Goal: Navigation & Orientation: Understand site structure

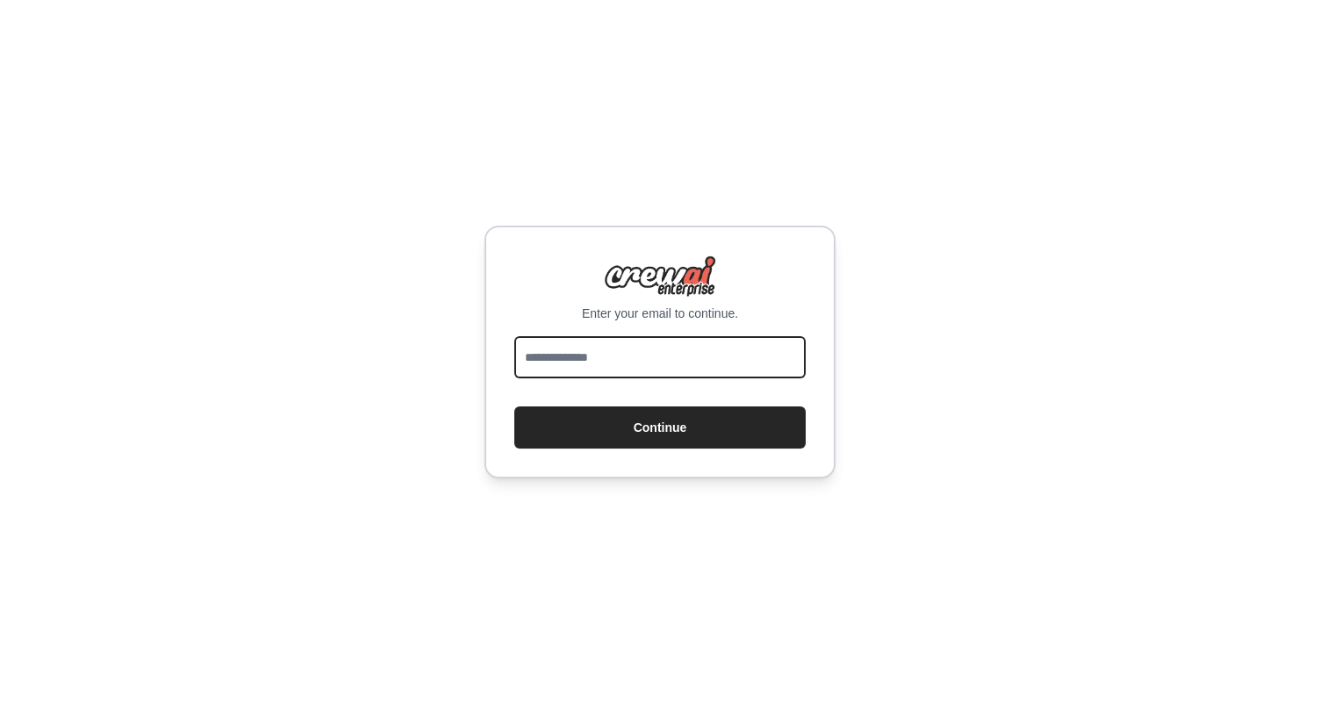
click at [714, 364] on input "email" at bounding box center [659, 357] width 291 height 42
type input "**********"
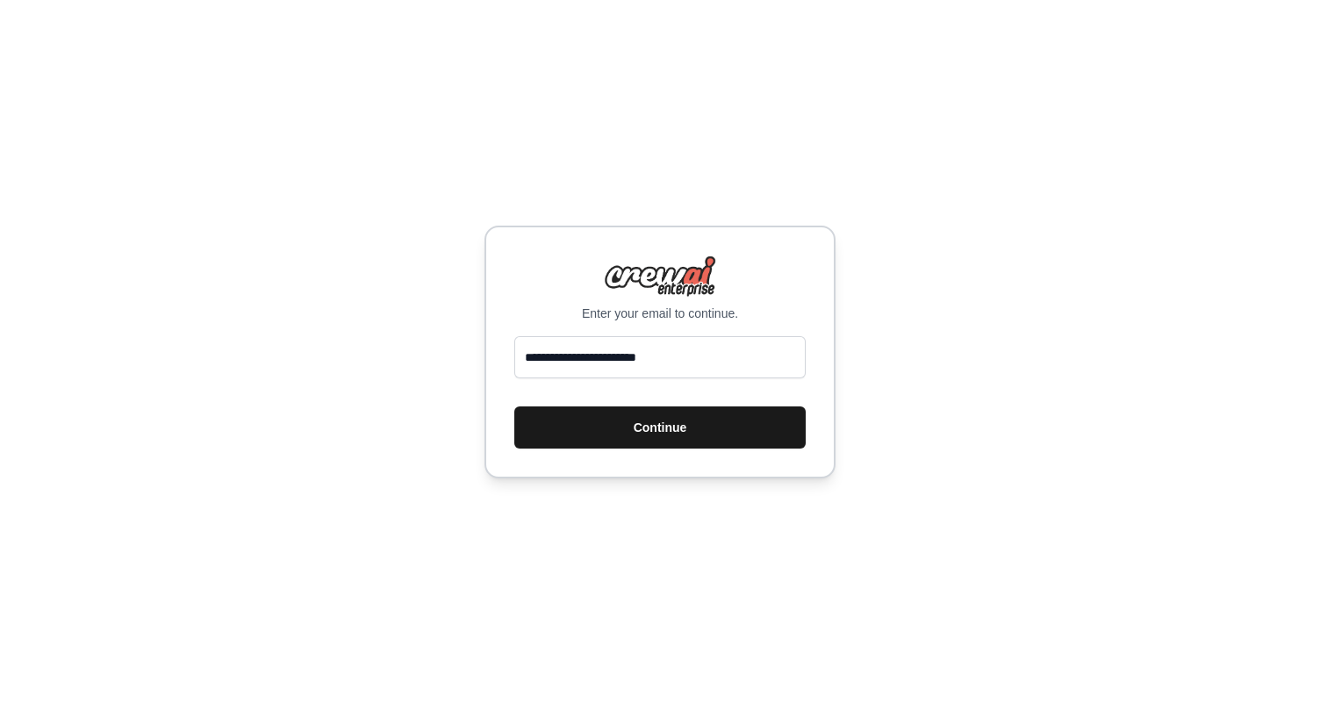
click at [714, 419] on button "Continue" at bounding box center [659, 427] width 291 height 42
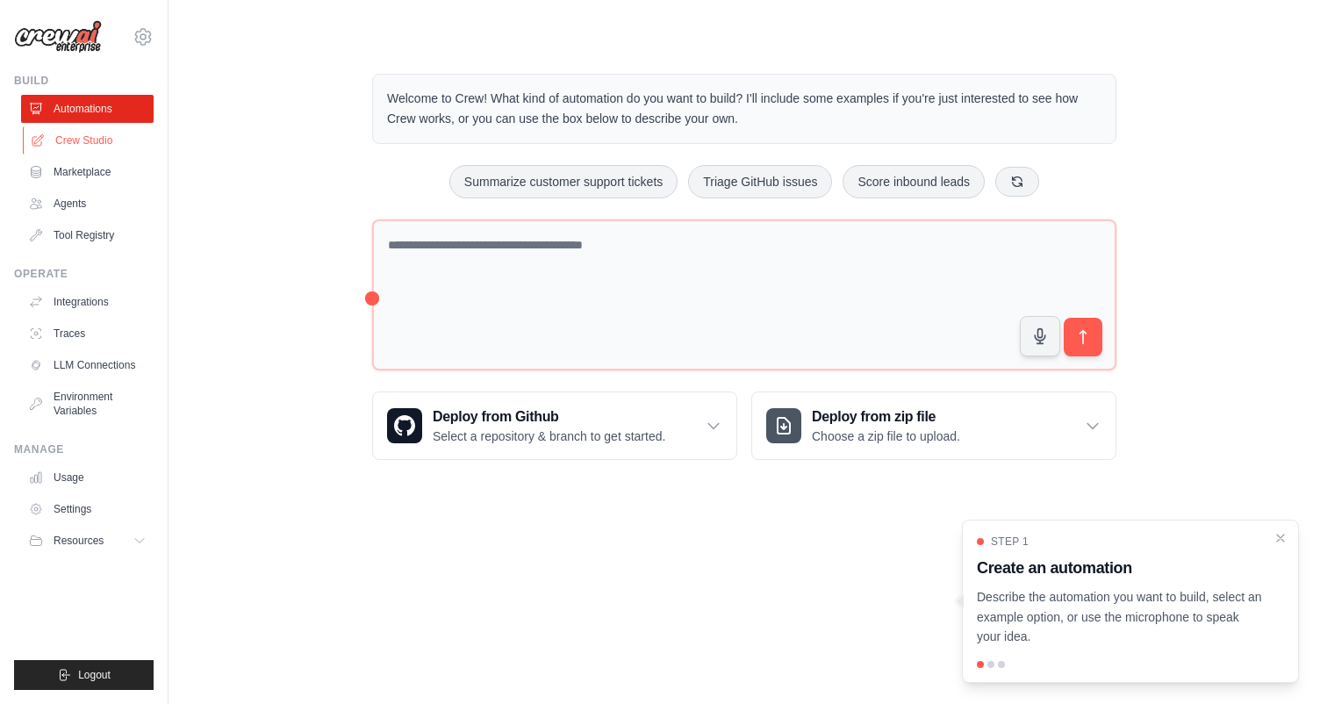
click at [64, 147] on link "Crew Studio" at bounding box center [89, 140] width 133 height 28
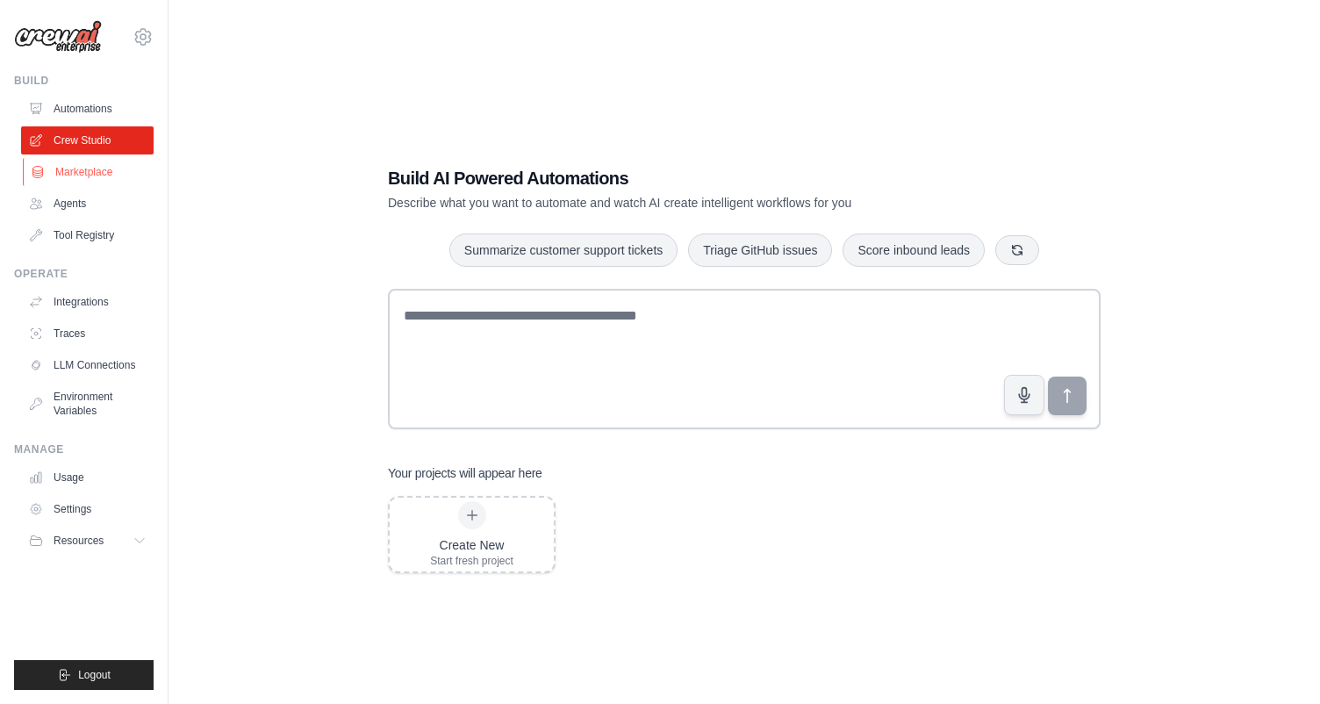
click at [61, 176] on link "Marketplace" at bounding box center [89, 172] width 133 height 28
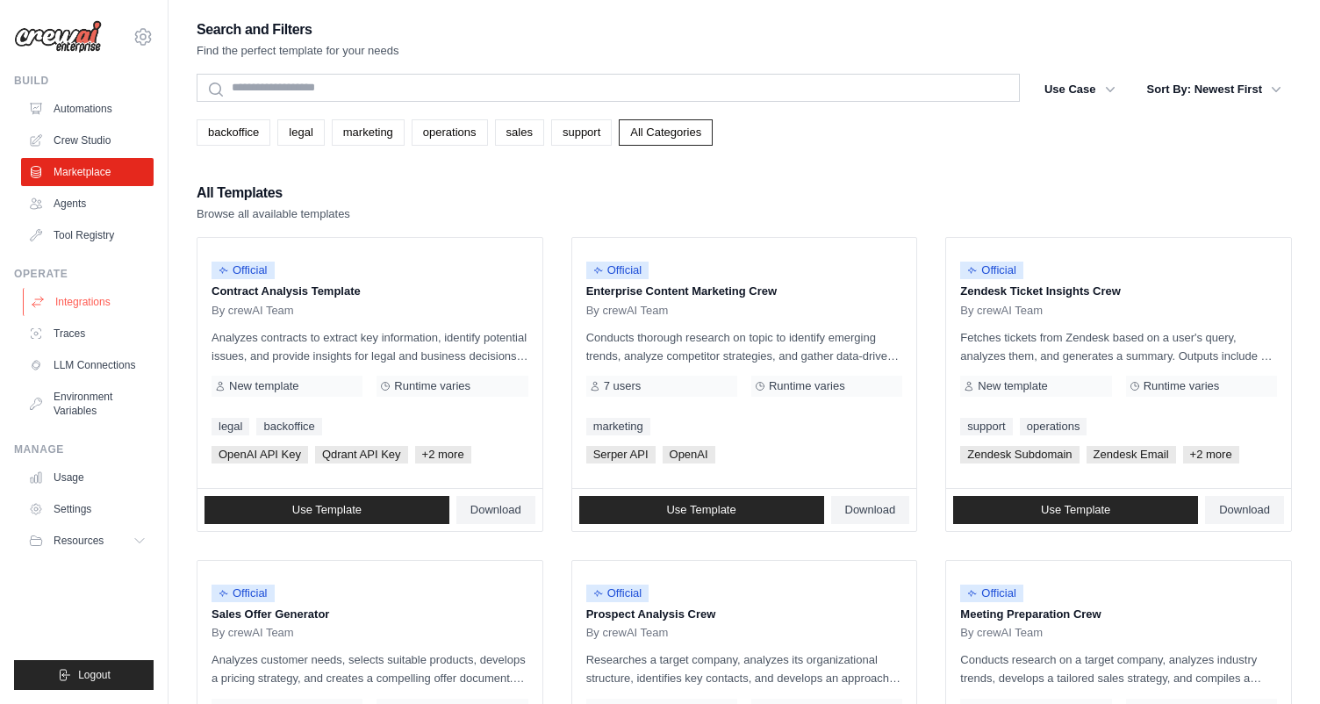
click at [94, 310] on link "Integrations" at bounding box center [89, 302] width 133 height 28
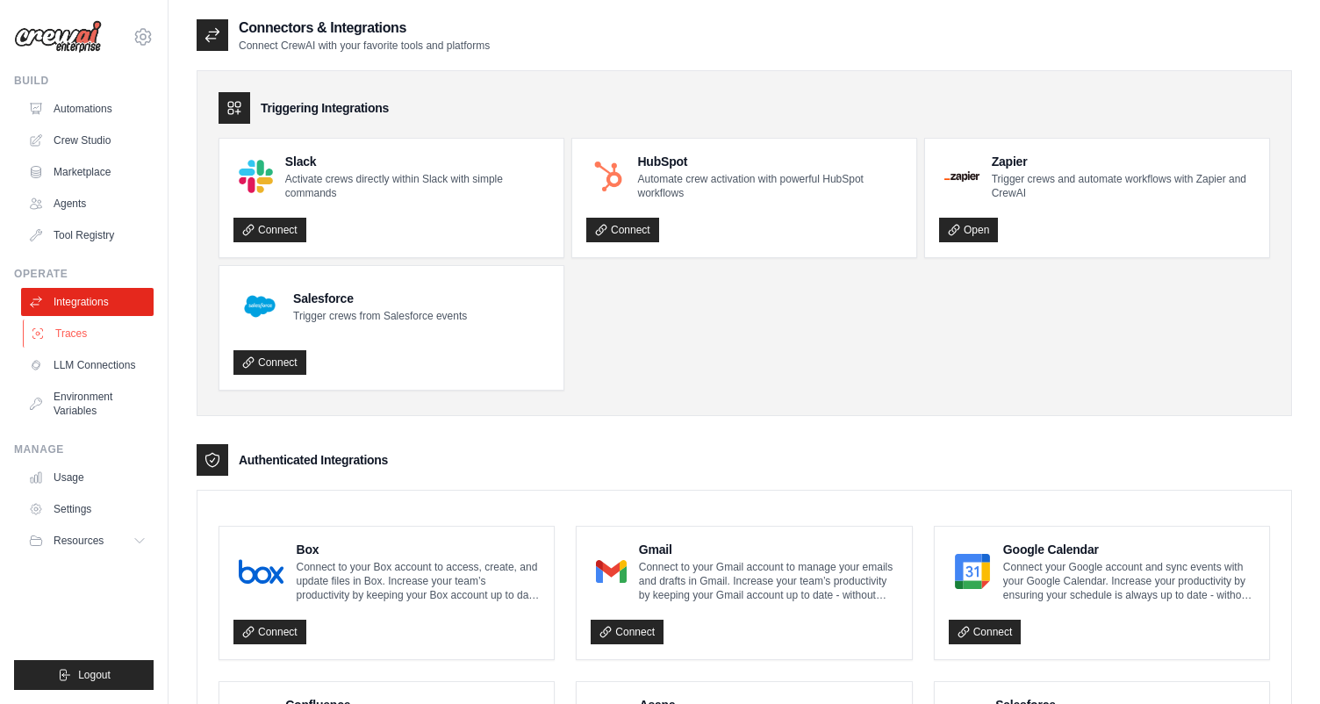
click at [92, 339] on link "Traces" at bounding box center [89, 333] width 133 height 28
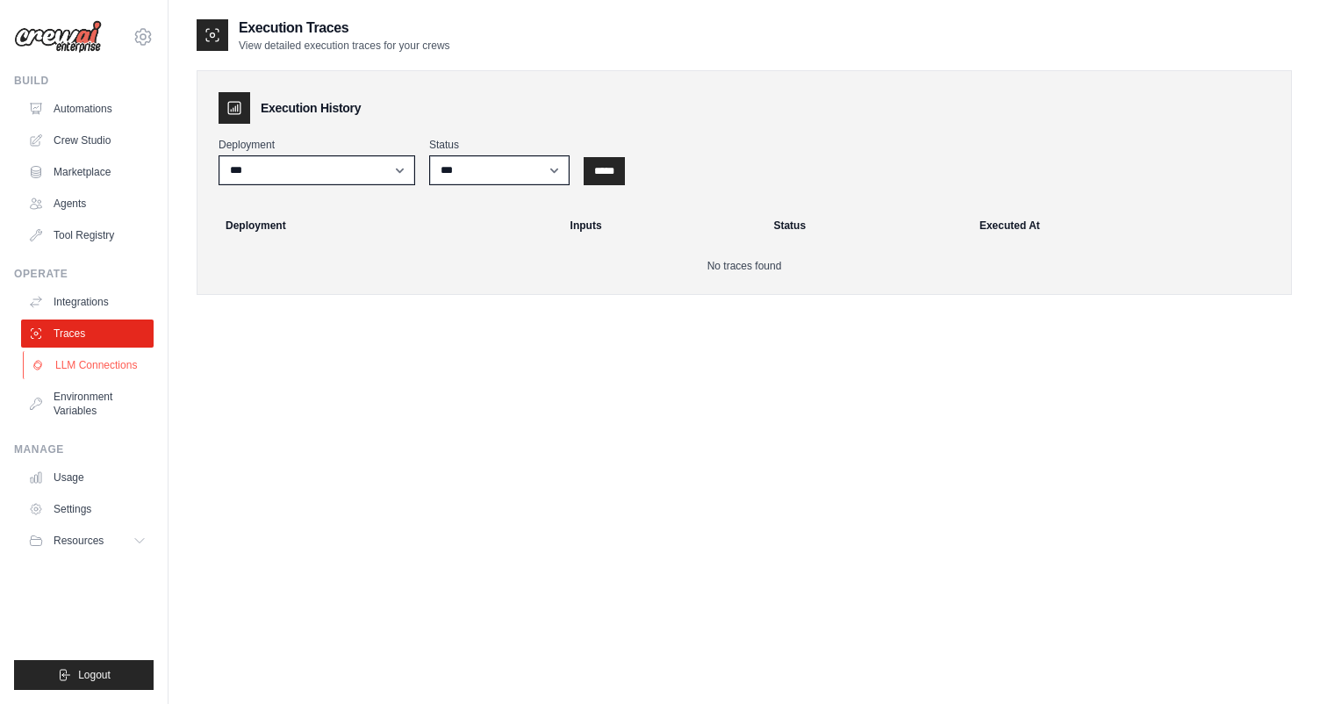
click at [103, 377] on link "LLM Connections" at bounding box center [89, 365] width 133 height 28
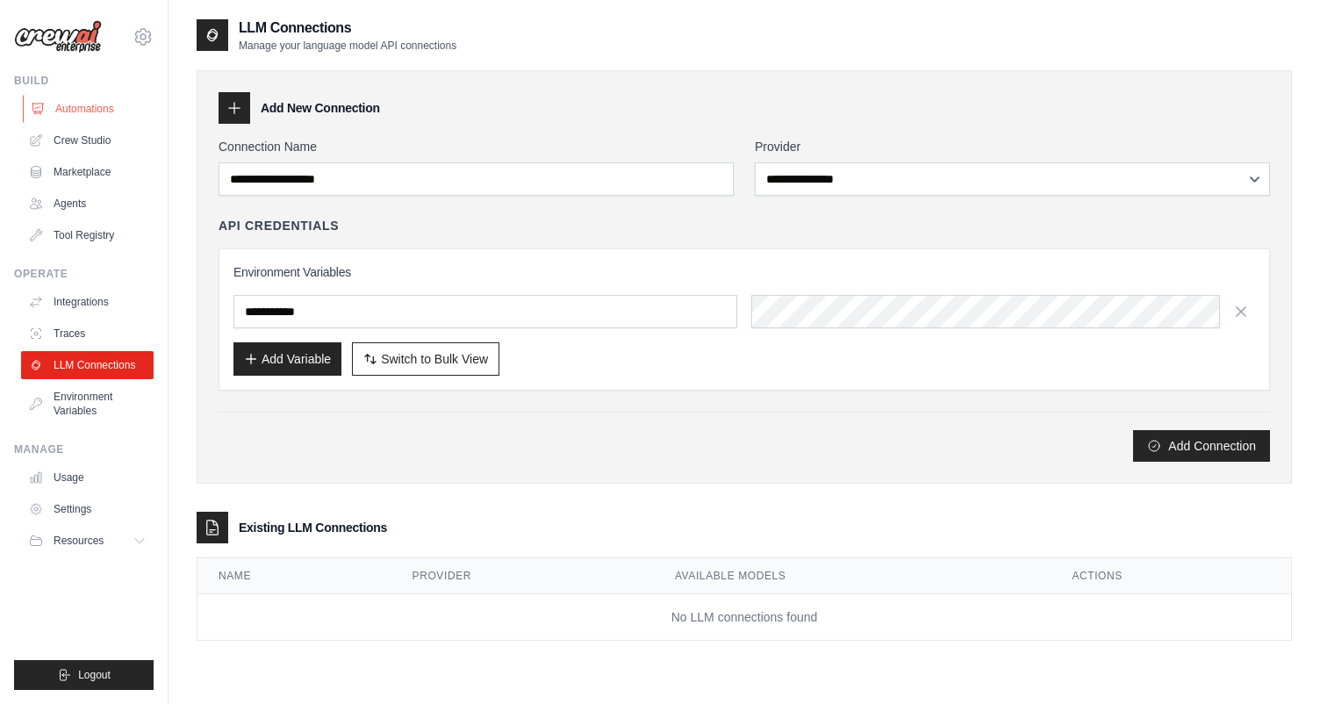
click at [75, 116] on link "Automations" at bounding box center [89, 109] width 133 height 28
